Goal: Communication & Community: Answer question/provide support

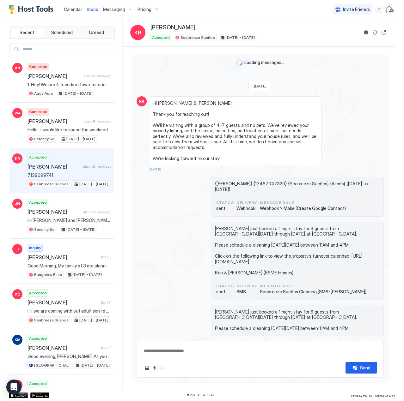
scroll to position [1149, 0]
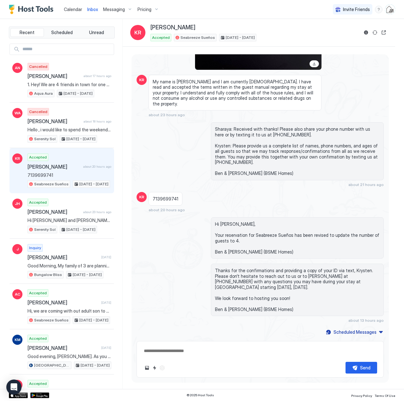
click at [73, 9] on span "Calendar" at bounding box center [73, 9] width 18 height 5
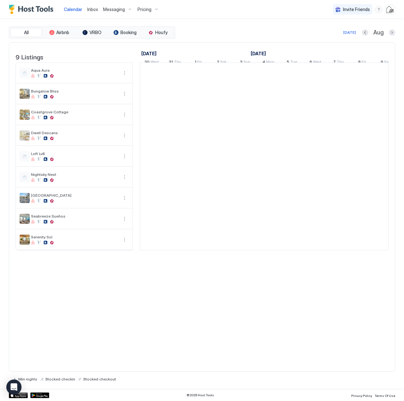
scroll to position [0, 351]
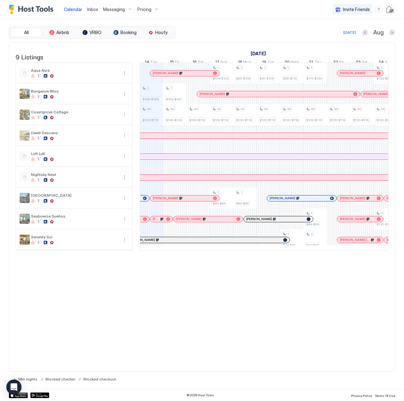
click at [97, 9] on span "Inbox" at bounding box center [92, 9] width 11 height 5
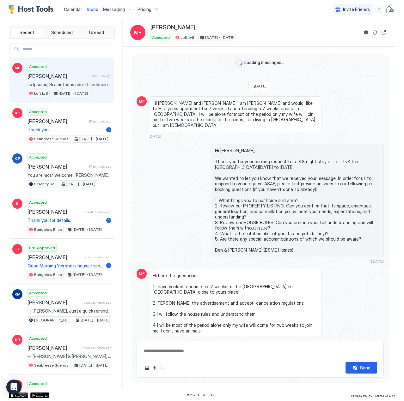
scroll to position [932, 0]
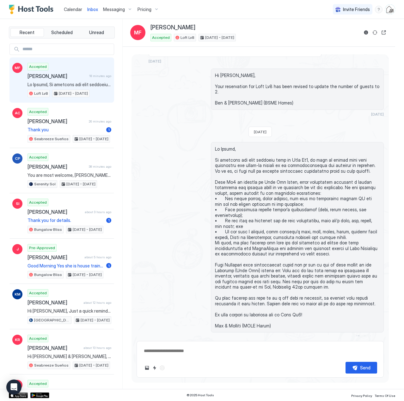
click at [68, 47] on input "Input Field" at bounding box center [67, 49] width 94 height 11
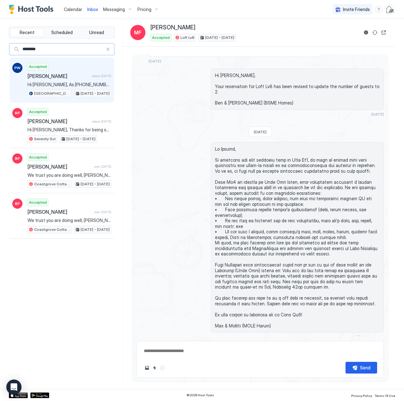
type input "********"
click at [73, 76] on span "[PERSON_NAME]" at bounding box center [58, 76] width 62 height 6
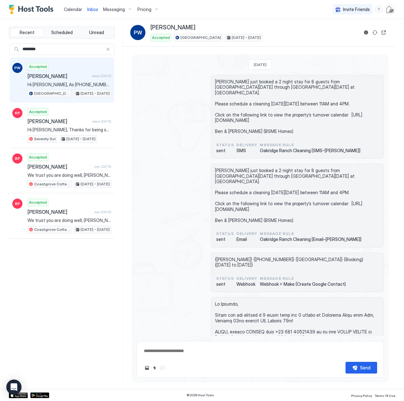
scroll to position [169, 0]
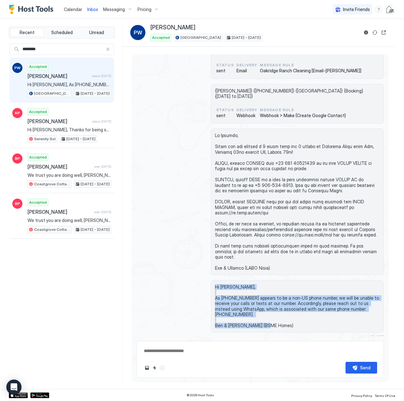
drag, startPoint x: 274, startPoint y: 309, endPoint x: 211, endPoint y: 268, distance: 75.0
click at [211, 280] on div "Hi [PERSON_NAME], As [PHONE_NUMBER] appears to be a non-US phone number, we wil…" at bounding box center [297, 306] width 173 height 52
copy span "Hi [PERSON_NAME], As [PHONE_NUMBER] appears to be a non-US phone number, we wil…"
click at [75, 8] on span "Calendar" at bounding box center [73, 9] width 18 height 5
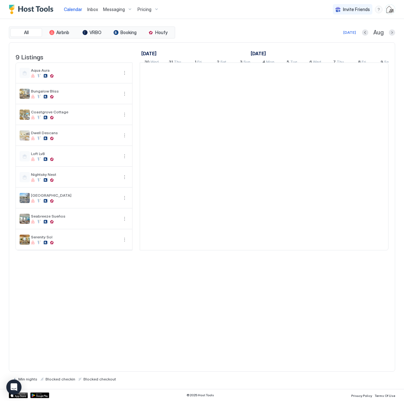
scroll to position [0, 351]
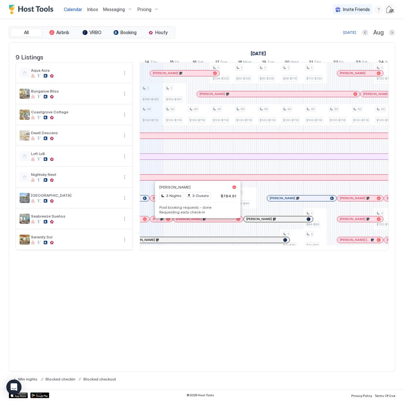
click at [195, 222] on div at bounding box center [194, 219] width 5 height 5
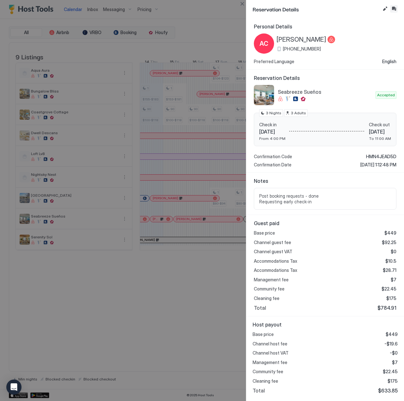
click at [393, 10] on button "Inbox" at bounding box center [394, 9] width 8 height 8
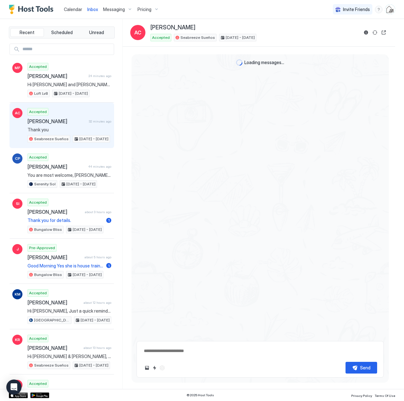
scroll to position [808, 0]
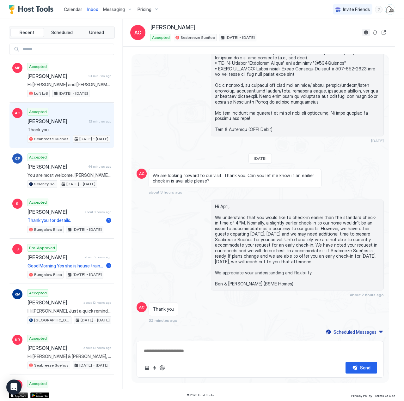
click at [365, 31] on button "Reservation information" at bounding box center [366, 33] width 8 height 8
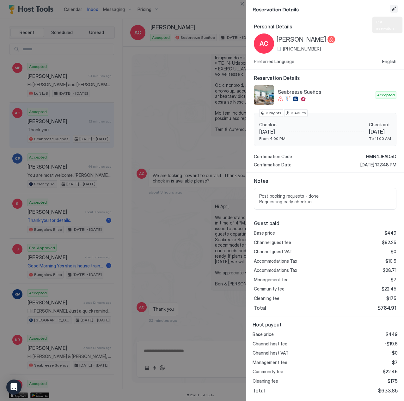
click at [396, 9] on button "Edit reservation" at bounding box center [394, 9] width 8 height 8
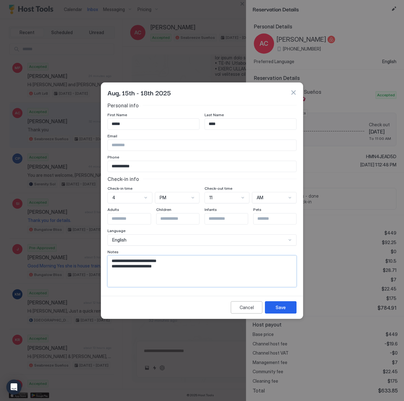
click at [194, 270] on textarea "**********" at bounding box center [202, 271] width 188 height 31
type textarea "**********"
click at [285, 309] on button "Save" at bounding box center [281, 307] width 32 height 12
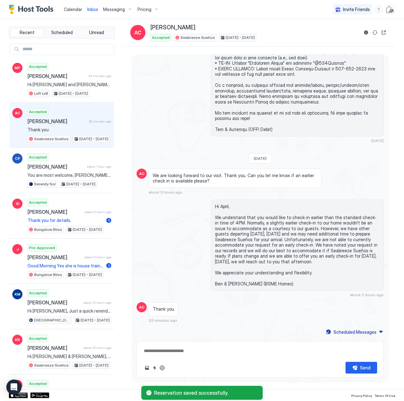
click at [70, 8] on span "Calendar" at bounding box center [73, 9] width 18 height 5
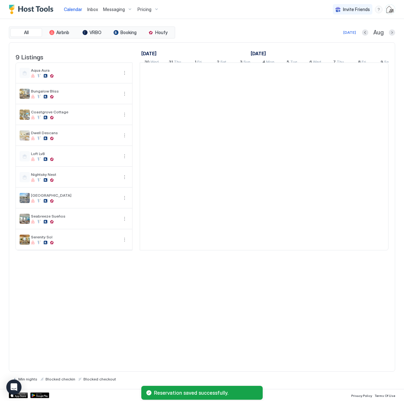
scroll to position [0, 351]
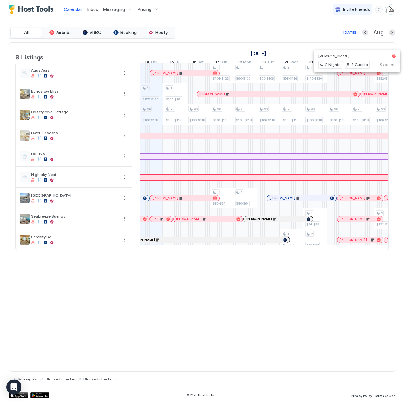
click at [354, 76] on div at bounding box center [353, 73] width 5 height 5
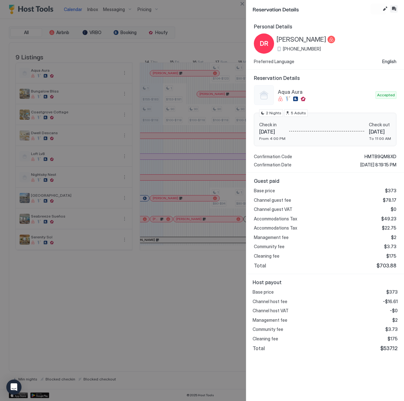
click at [393, 9] on button "Inbox" at bounding box center [394, 9] width 8 height 8
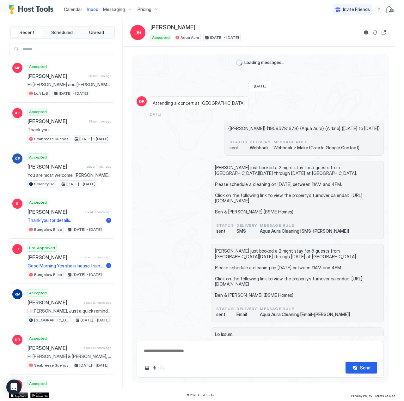
scroll to position [131, 0]
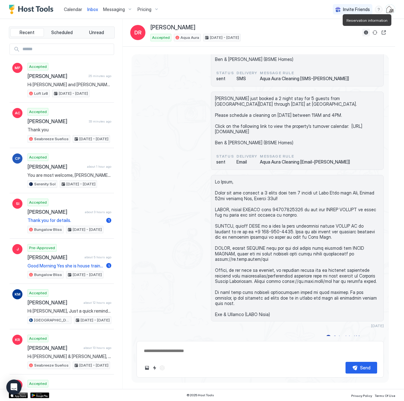
click at [367, 33] on button "Reservation information" at bounding box center [366, 33] width 8 height 8
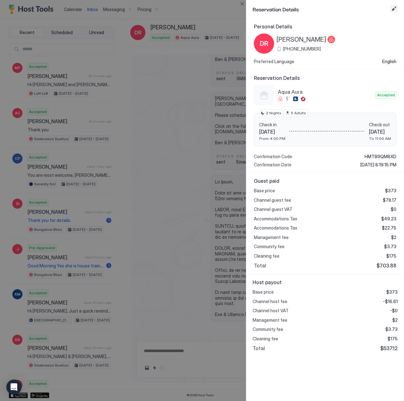
click at [393, 8] on button "Edit reservation" at bounding box center [394, 9] width 8 height 8
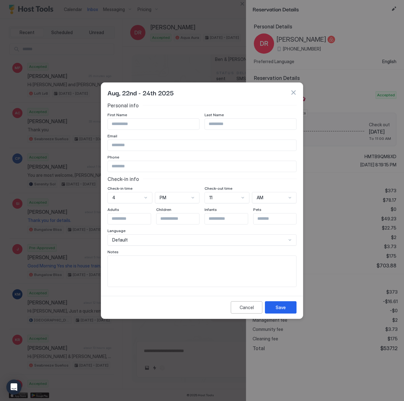
click at [170, 279] on textarea "Input Field" at bounding box center [202, 271] width 188 height 31
type textarea "**********"
click at [289, 309] on button "Save" at bounding box center [281, 307] width 32 height 12
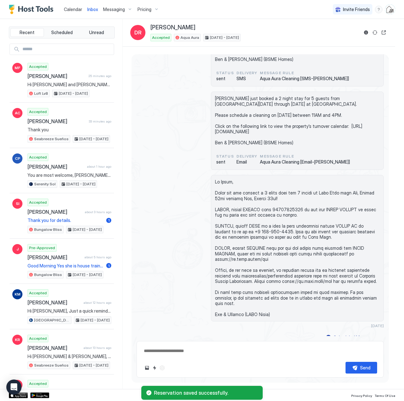
click at [68, 7] on span "Calendar" at bounding box center [73, 9] width 18 height 5
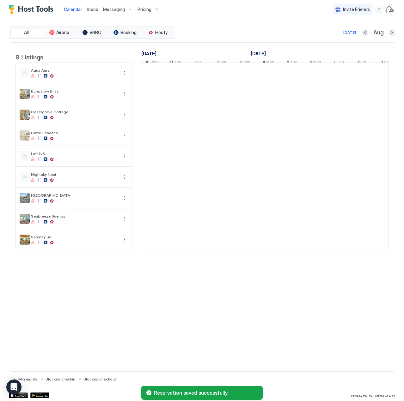
scroll to position [0, 351]
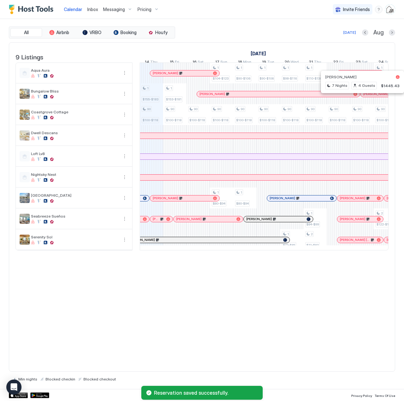
click at [365, 97] on div at bounding box center [365, 94] width 5 height 5
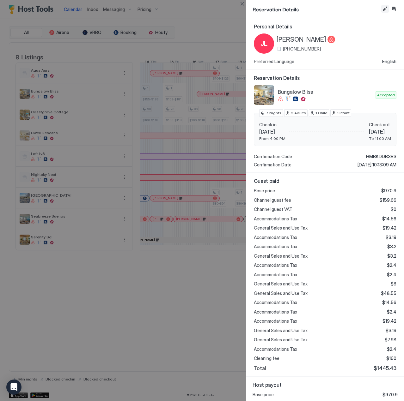
click at [384, 6] on button "Edit reservation" at bounding box center [385, 9] width 8 height 8
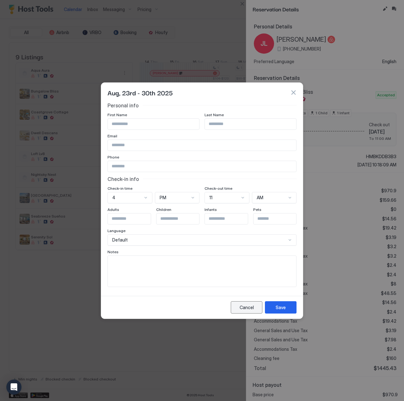
drag, startPoint x: 238, startPoint y: 308, endPoint x: 297, endPoint y: 231, distance: 96.8
click at [238, 307] on button "Cancel" at bounding box center [247, 307] width 32 height 12
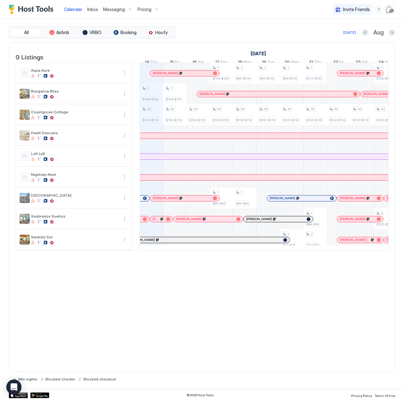
click at [369, 97] on div at bounding box center [369, 94] width 5 height 5
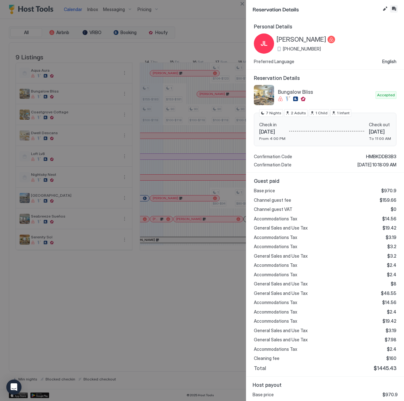
click at [392, 9] on button "Inbox" at bounding box center [394, 9] width 8 height 8
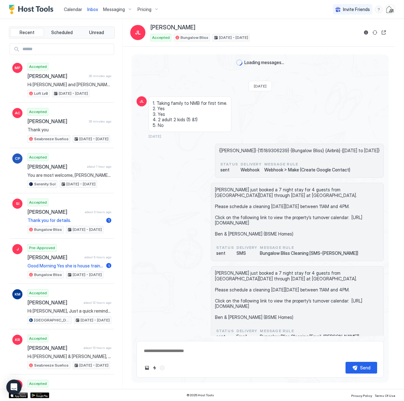
scroll to position [159, 0]
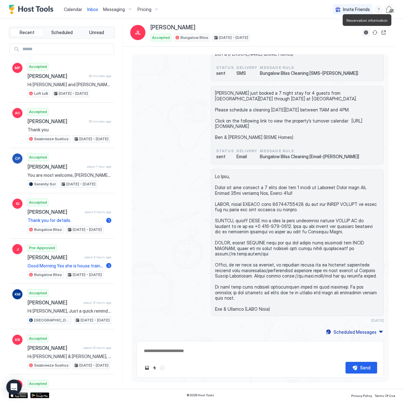
click at [364, 30] on button "Reservation information" at bounding box center [366, 33] width 8 height 8
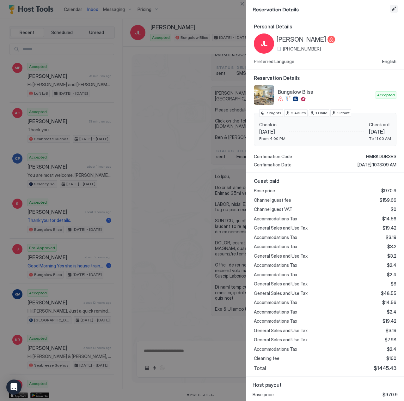
click at [391, 9] on button "Edit reservation" at bounding box center [394, 9] width 8 height 8
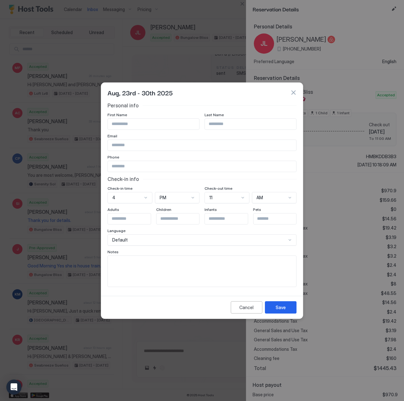
click at [156, 267] on textarea "Input Field" at bounding box center [202, 270] width 188 height 31
type textarea "**********"
click at [279, 305] on div "Save" at bounding box center [280, 307] width 10 height 7
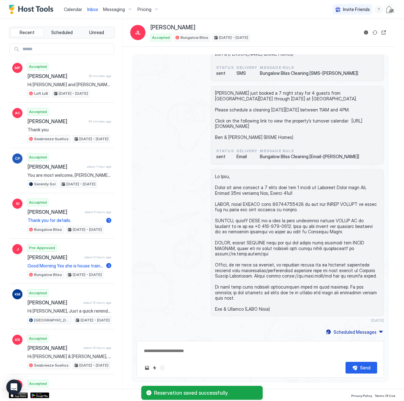
click at [72, 9] on span "Calendar" at bounding box center [73, 9] width 18 height 5
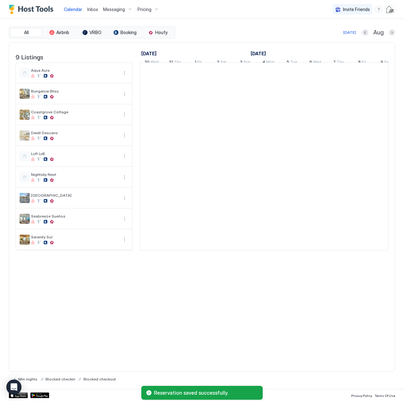
scroll to position [0, 351]
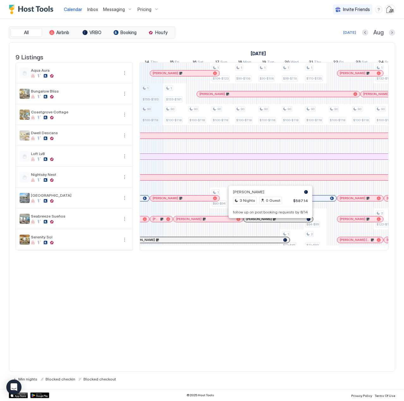
click at [268, 222] on div at bounding box center [268, 219] width 5 height 5
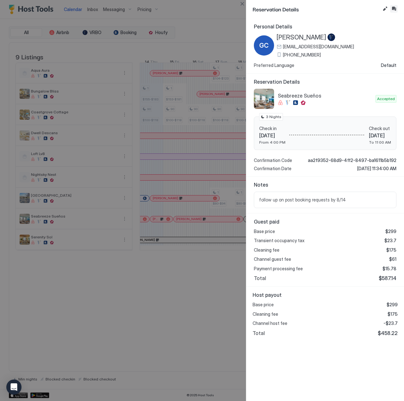
click at [392, 6] on button "Inbox" at bounding box center [394, 9] width 8 height 8
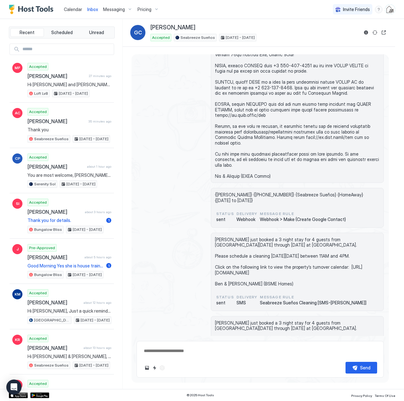
scroll to position [38, 0]
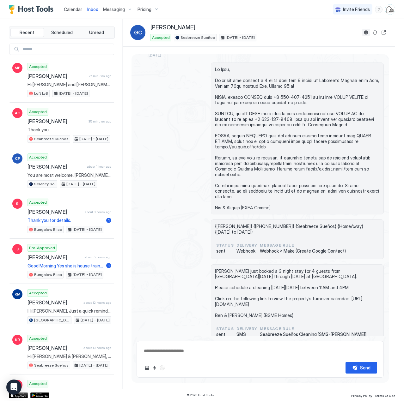
click at [364, 31] on button "Reservation information" at bounding box center [366, 33] width 8 height 8
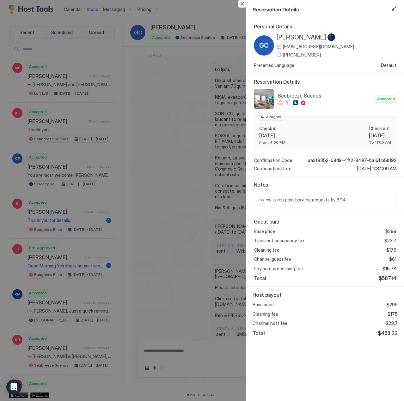
click at [242, 4] on button "Close" at bounding box center [242, 4] width 8 height 8
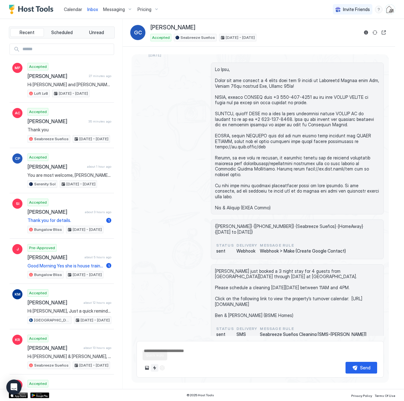
click at [155, 366] on button "Quick reply" at bounding box center [155, 368] width 8 height 8
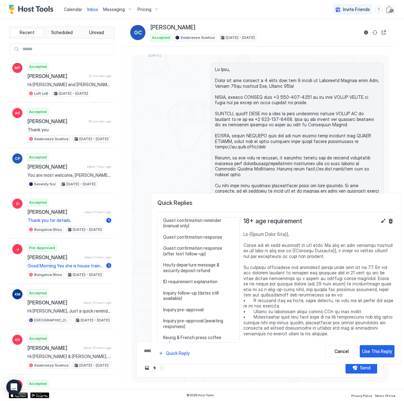
scroll to position [284, 0]
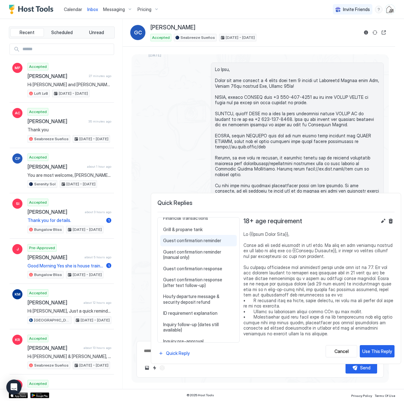
click at [191, 241] on span "Guest confirmation reminder" at bounding box center [198, 241] width 71 height 6
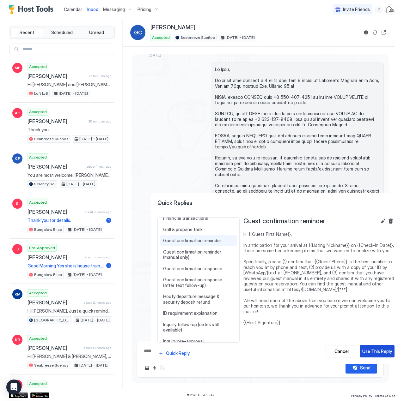
click at [377, 348] on div "Use This Reply" at bounding box center [377, 351] width 30 height 7
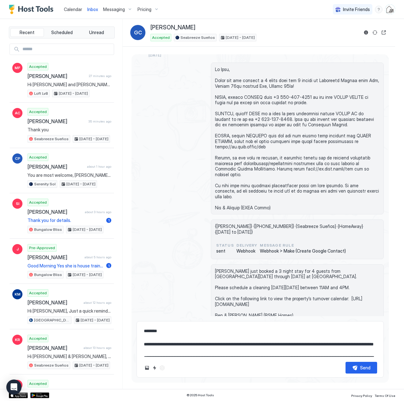
click at [168, 350] on textarea "**********" at bounding box center [260, 341] width 234 height 32
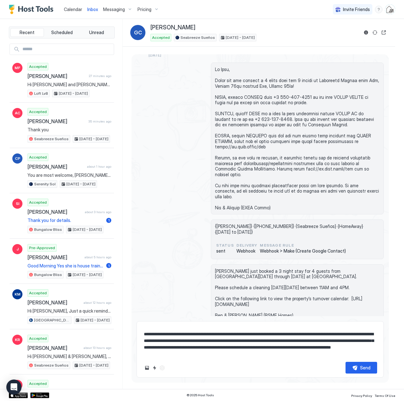
scroll to position [30, 0]
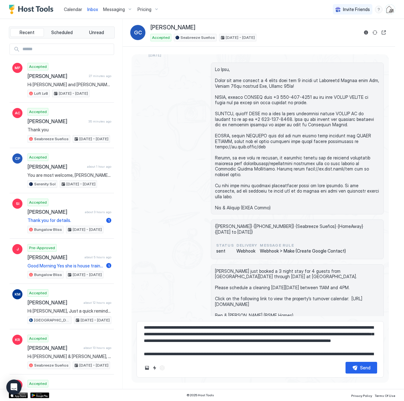
click at [240, 342] on textarea "**********" at bounding box center [260, 341] width 234 height 32
drag, startPoint x: 266, startPoint y: 148, endPoint x: 213, endPoint y: 148, distance: 53.4
click at [213, 148] on div at bounding box center [297, 139] width 173 height 152
copy span "[URL][DOMAIN_NAME]"
click at [262, 353] on textarea "**********" at bounding box center [260, 341] width 234 height 32
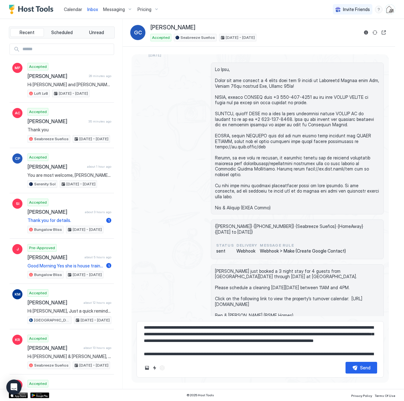
click at [205, 354] on textarea "**********" at bounding box center [260, 341] width 234 height 32
paste textarea
click at [183, 339] on textarea "**********" at bounding box center [260, 341] width 234 height 32
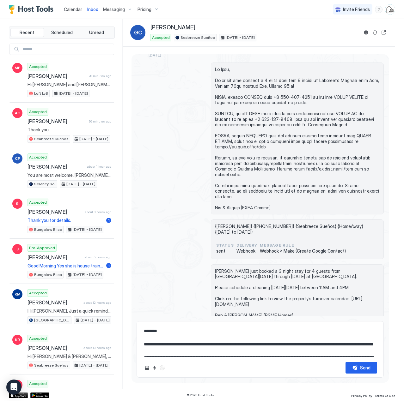
click at [182, 339] on textarea "**********" at bounding box center [260, 341] width 234 height 32
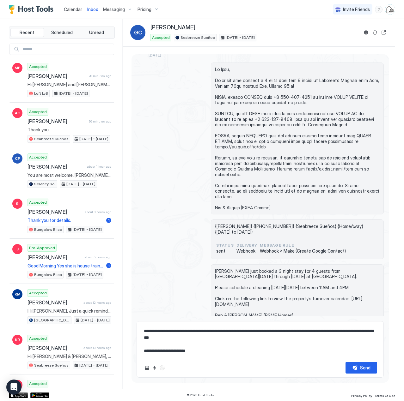
scroll to position [63, 0]
type textarea "**********"
click at [357, 369] on button "Send" at bounding box center [361, 368] width 32 height 12
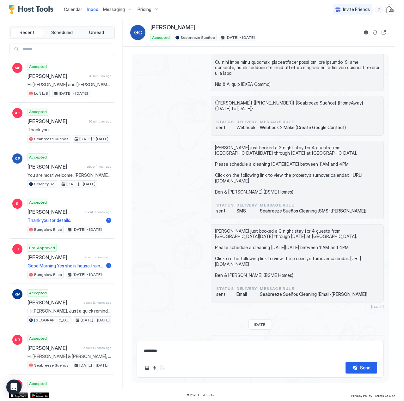
scroll to position [287, 0]
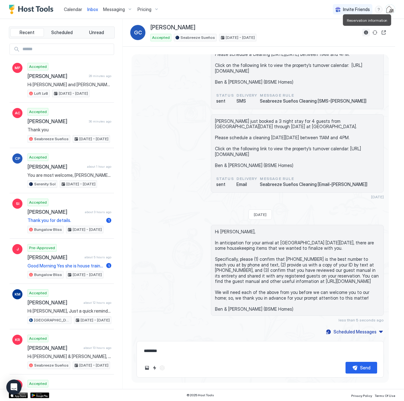
click at [365, 31] on button "Reservation information" at bounding box center [366, 33] width 8 height 8
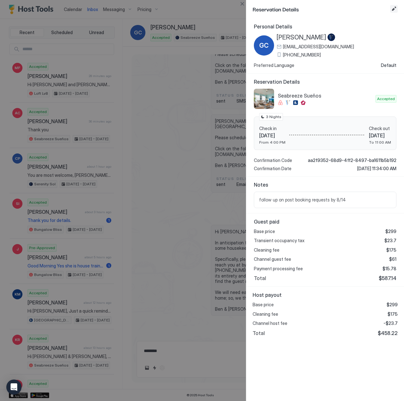
click at [393, 8] on button "Edit reservation" at bounding box center [394, 9] width 8 height 8
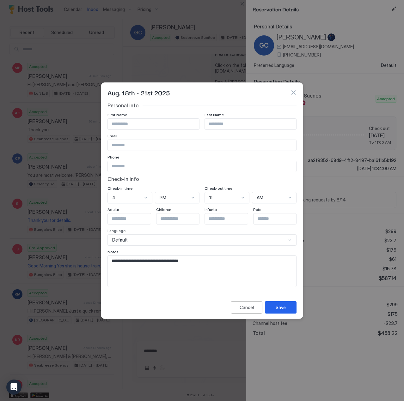
click at [216, 264] on textarea "**********" at bounding box center [202, 271] width 188 height 31
type textarea "**********"
click at [282, 307] on div "Save" at bounding box center [280, 307] width 10 height 7
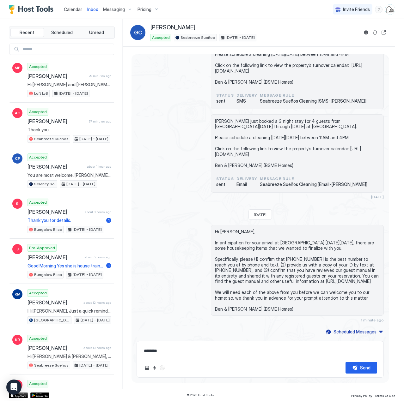
click at [76, 10] on span "Calendar" at bounding box center [73, 9] width 18 height 5
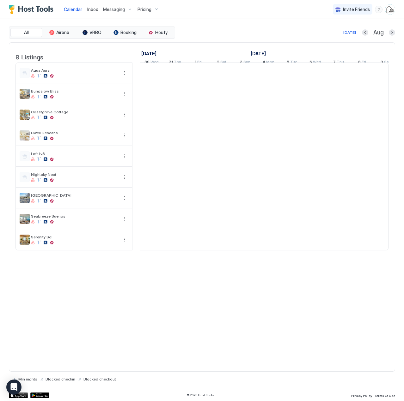
scroll to position [0, 351]
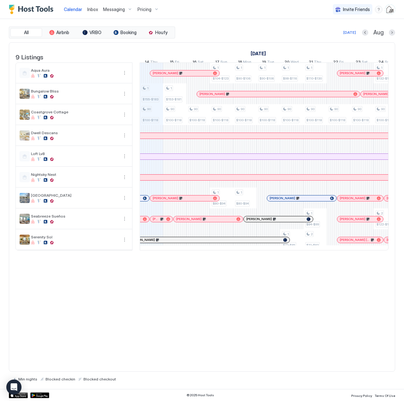
click at [185, 243] on div at bounding box center [185, 239] width 5 height 5
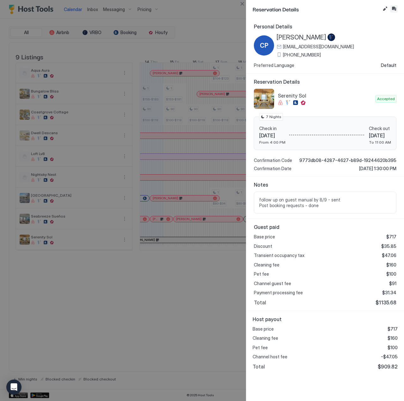
click at [394, 7] on button "Inbox" at bounding box center [394, 9] width 8 height 8
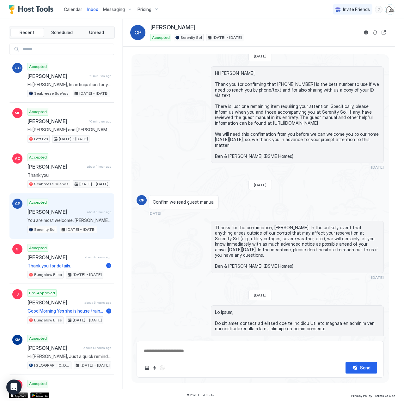
scroll to position [145, 0]
